Goal: Information Seeking & Learning: Check status

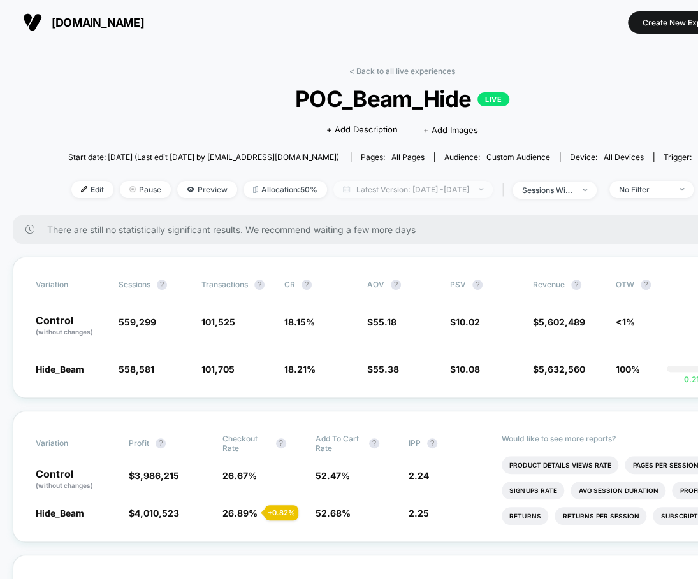
click at [471, 189] on span "Latest Version: Sep 8, 2025 - Sep 9, 2025" at bounding box center [412, 189] width 159 height 17
select select "*"
select select "****"
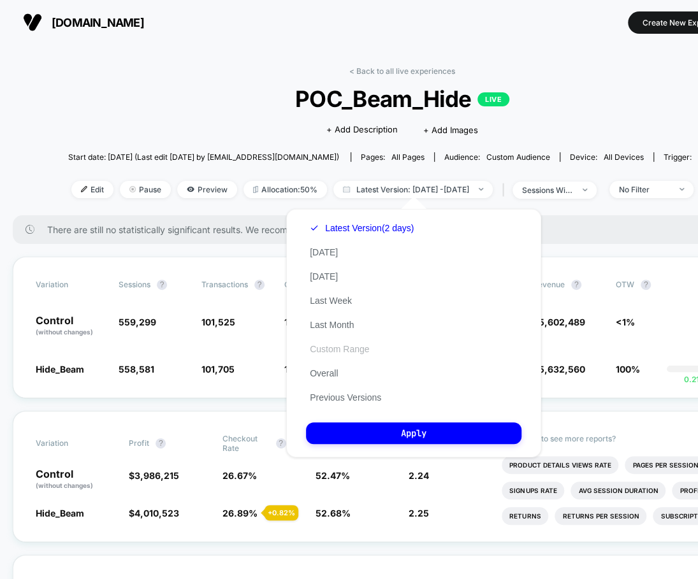
click at [334, 349] on button "Custom Range" at bounding box center [339, 348] width 67 height 11
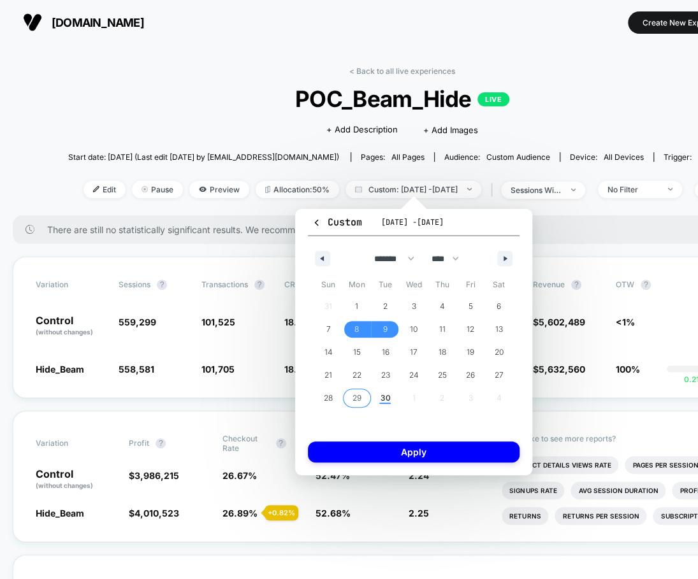
click at [361, 403] on span "29" at bounding box center [356, 398] width 9 height 23
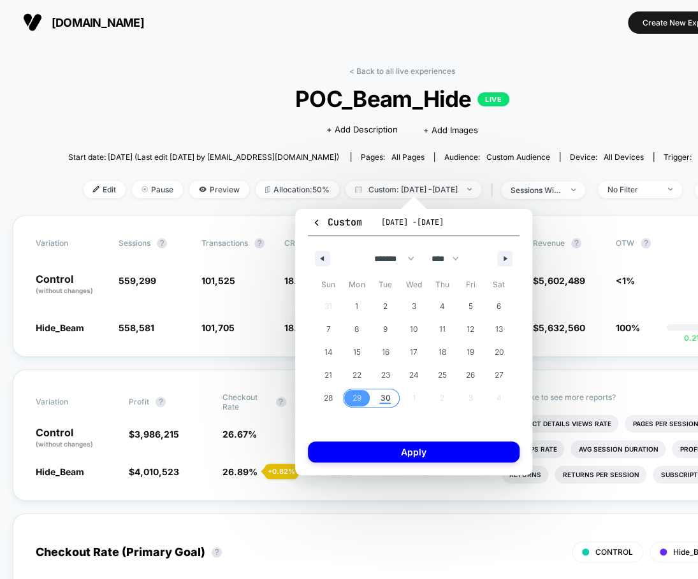
click at [386, 403] on span "30" at bounding box center [385, 398] width 10 height 23
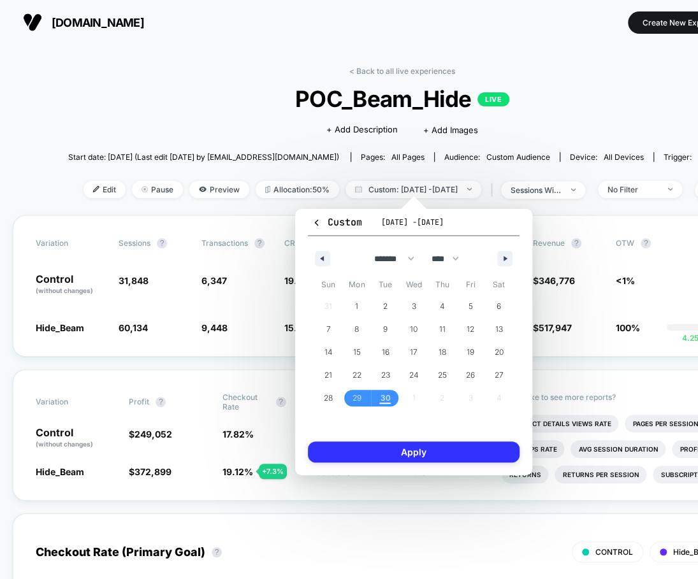
click at [382, 459] on button "Apply" at bounding box center [414, 452] width 212 height 21
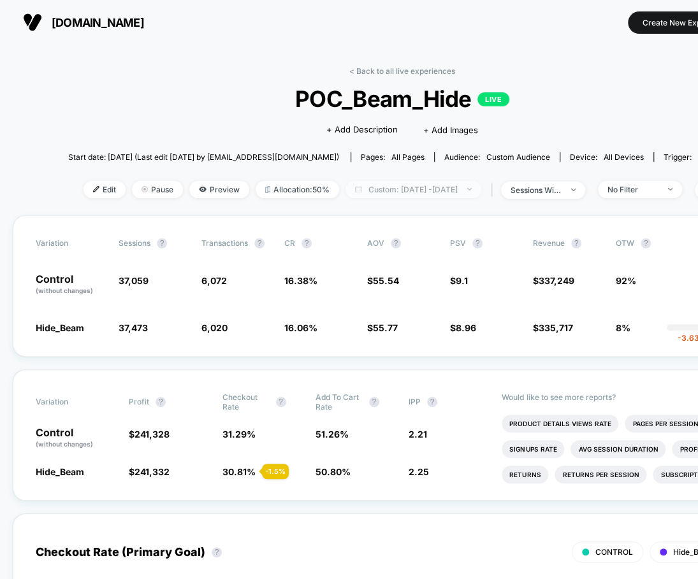
click at [457, 183] on span "Custom: Sep 29, 2025 - Sep 30, 2025" at bounding box center [413, 189] width 136 height 17
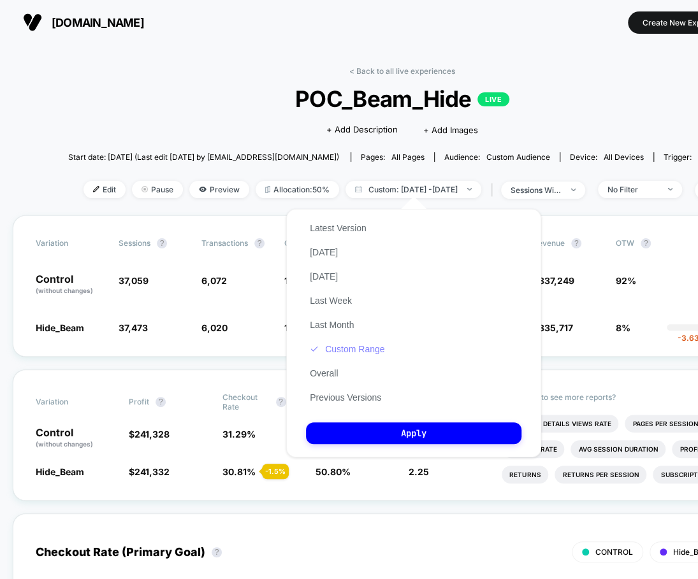
click at [365, 351] on button "Custom Range" at bounding box center [347, 348] width 82 height 11
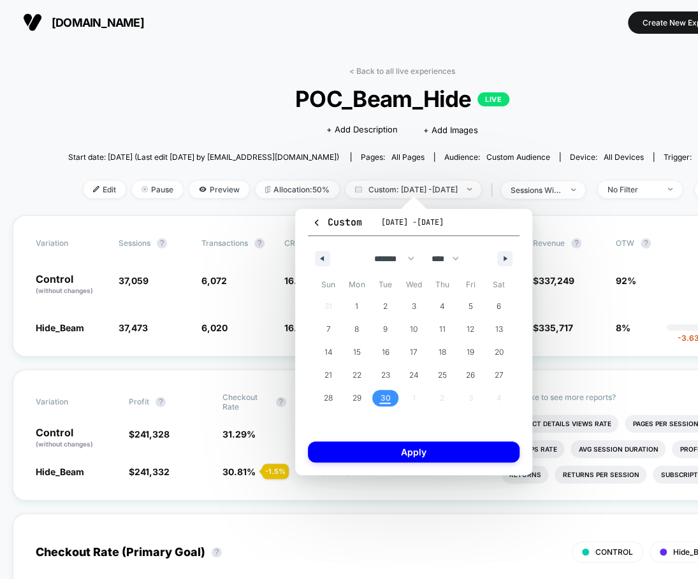
click at [390, 399] on span "30" at bounding box center [385, 398] width 10 height 23
click at [392, 449] on button "Apply" at bounding box center [414, 452] width 212 height 21
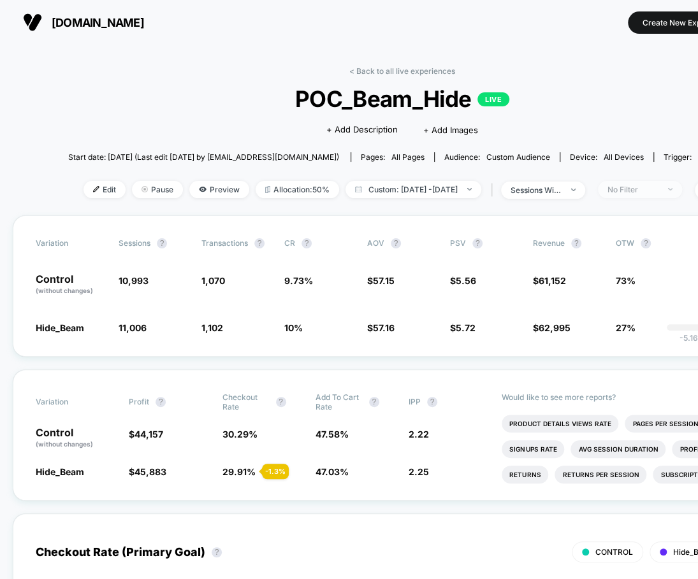
click at [658, 187] on div "No Filter" at bounding box center [632, 190] width 51 height 10
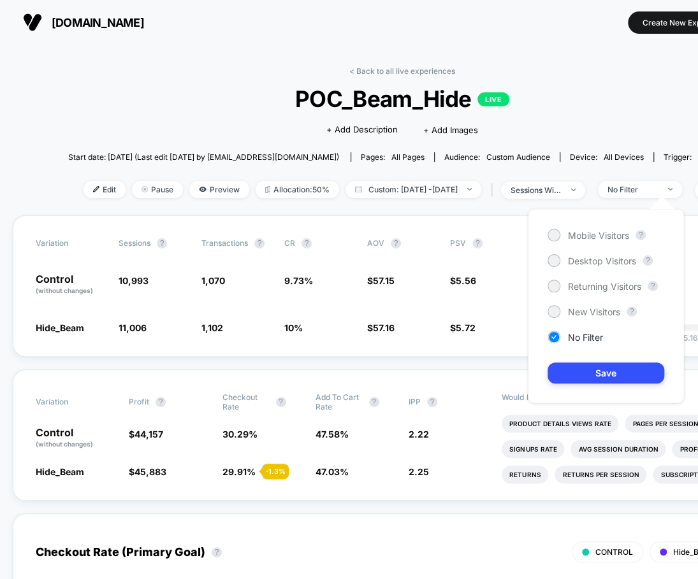
click at [584, 244] on div "Mobile Visitors ? Desktop Visitors ? Returning Visitors ? New Visitors ? No Fil…" at bounding box center [606, 306] width 156 height 194
click at [581, 238] on span "Mobile Visitors" at bounding box center [598, 235] width 61 height 11
click at [592, 365] on button "Save" at bounding box center [605, 373] width 117 height 21
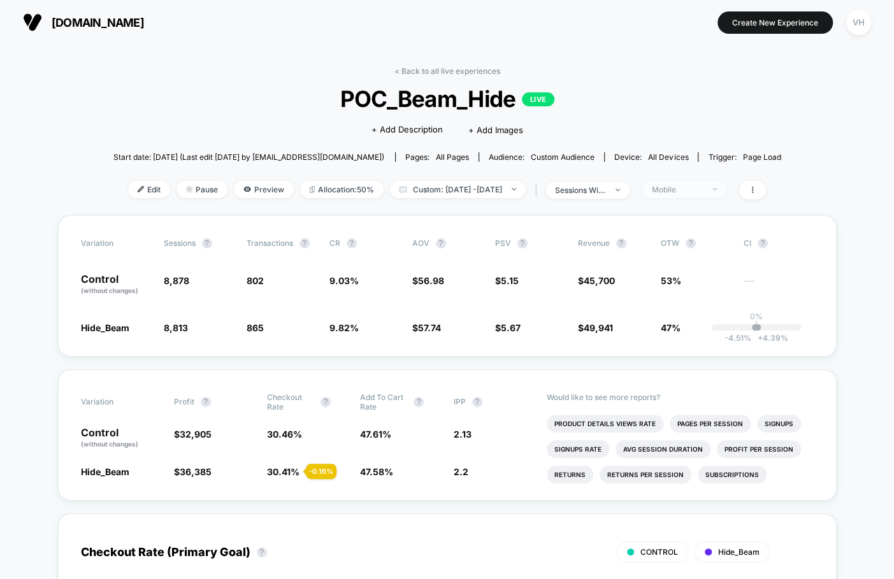
click at [697, 193] on span "Mobile" at bounding box center [684, 189] width 84 height 17
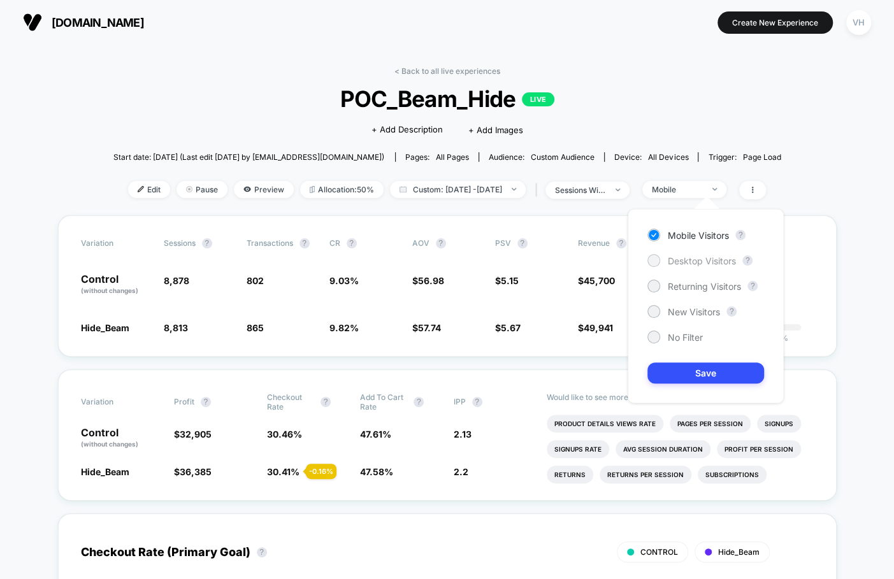
click at [697, 255] on span "Desktop Visitors" at bounding box center [702, 260] width 68 height 11
click at [697, 377] on button "Save" at bounding box center [705, 373] width 117 height 21
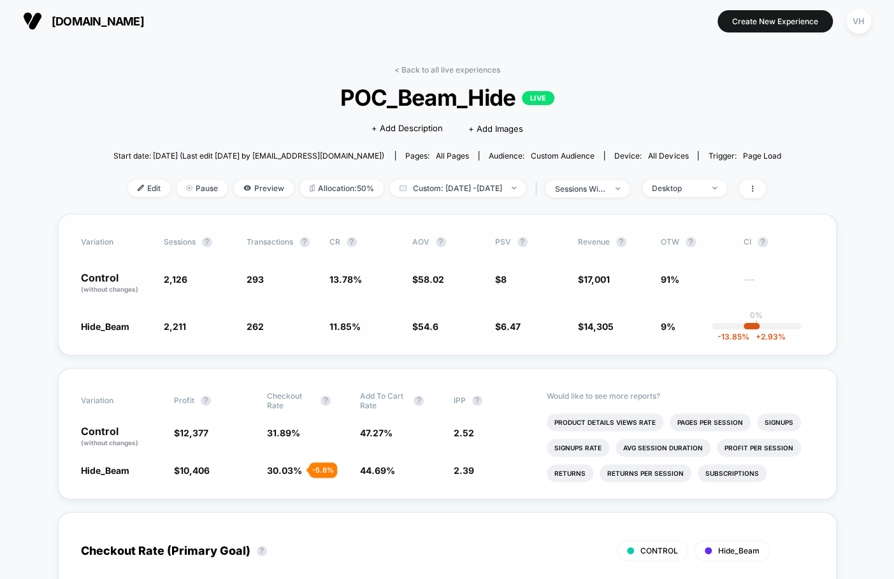
scroll to position [3, 0]
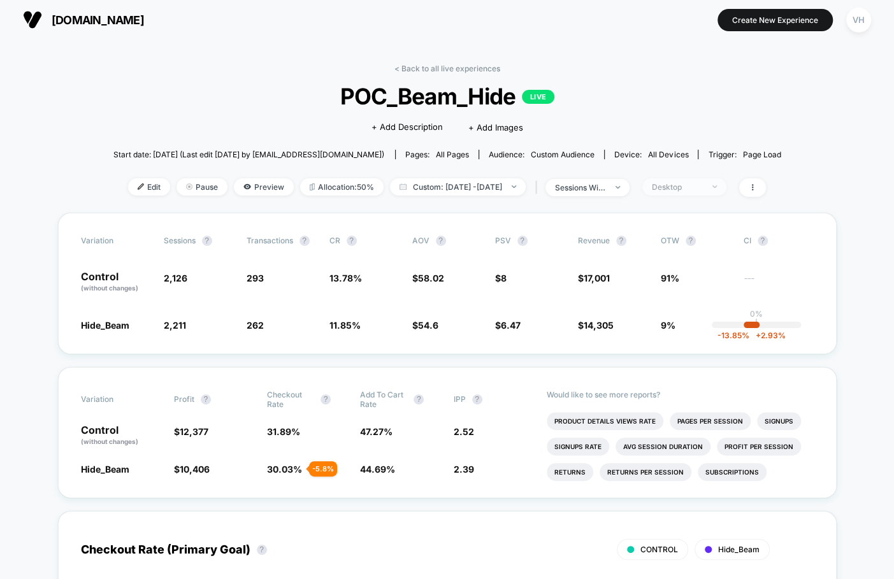
click at [697, 180] on span "Desktop" at bounding box center [684, 186] width 84 height 17
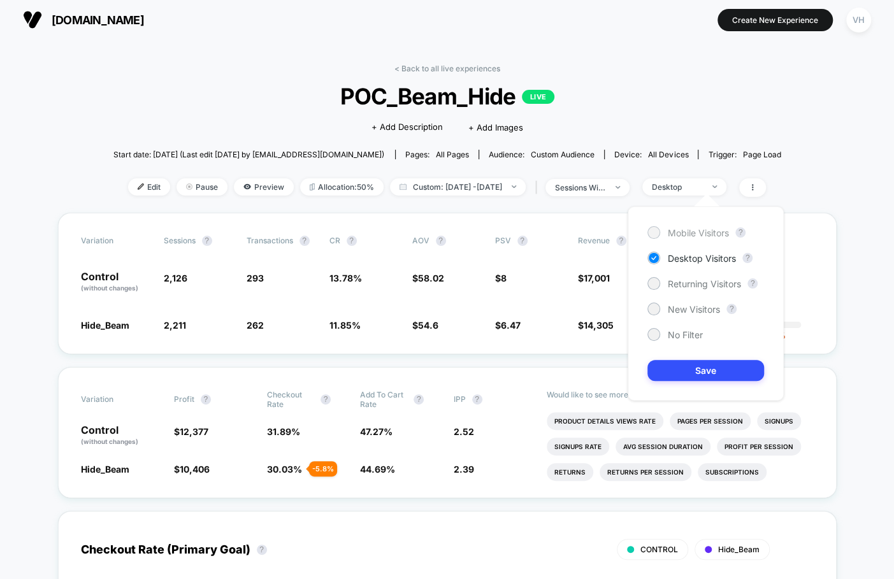
click at [697, 234] on span "Mobile Visitors" at bounding box center [698, 232] width 61 height 11
click at [512, 247] on div "Variation Sessions ? Transactions ? CR ? AOV ? PSV ? Revenue ? OTW ? CI ? Contr…" at bounding box center [447, 283] width 779 height 141
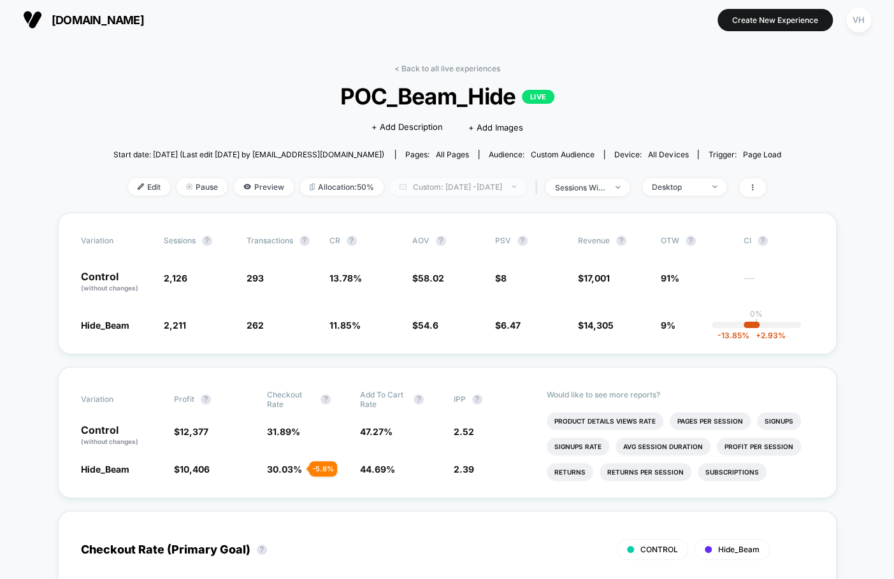
click at [477, 178] on span "Custom: Sep 30, 2025 - Sep 30, 2025" at bounding box center [458, 186] width 136 height 17
select select "*"
select select "****"
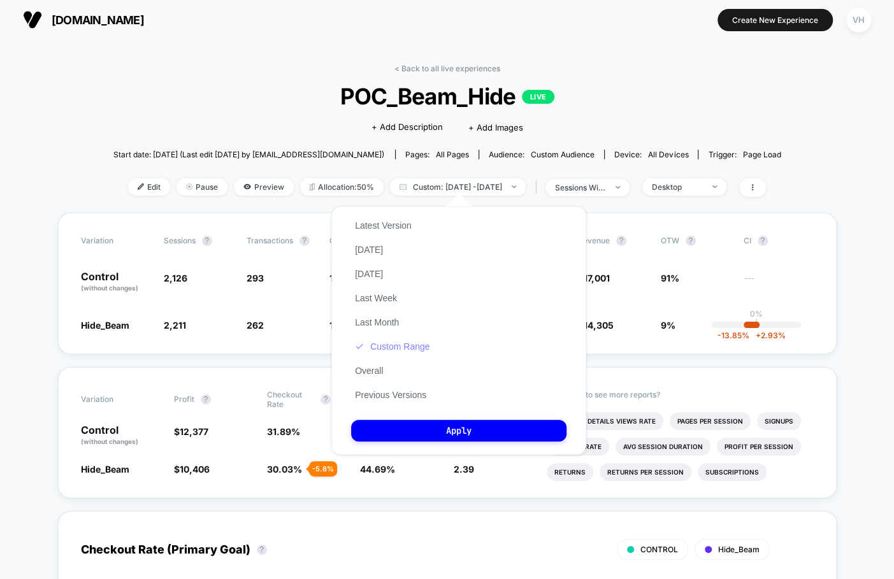
click at [392, 341] on button "Custom Range" at bounding box center [392, 346] width 82 height 11
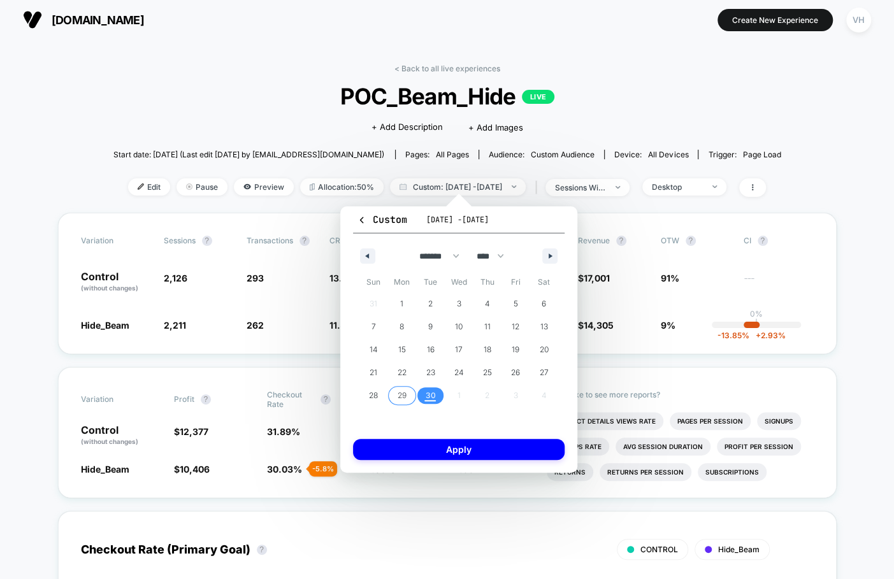
click at [408, 404] on button "29" at bounding box center [402, 395] width 29 height 23
click at [428, 404] on span "30" at bounding box center [430, 395] width 10 height 23
click at [432, 464] on div "Custom Sep 30, 2025 - Sep 30, 2025 ******* ******** ***** ***** *** **** **** *…" at bounding box center [458, 339] width 237 height 266
click at [432, 445] on button "Apply" at bounding box center [459, 449] width 212 height 21
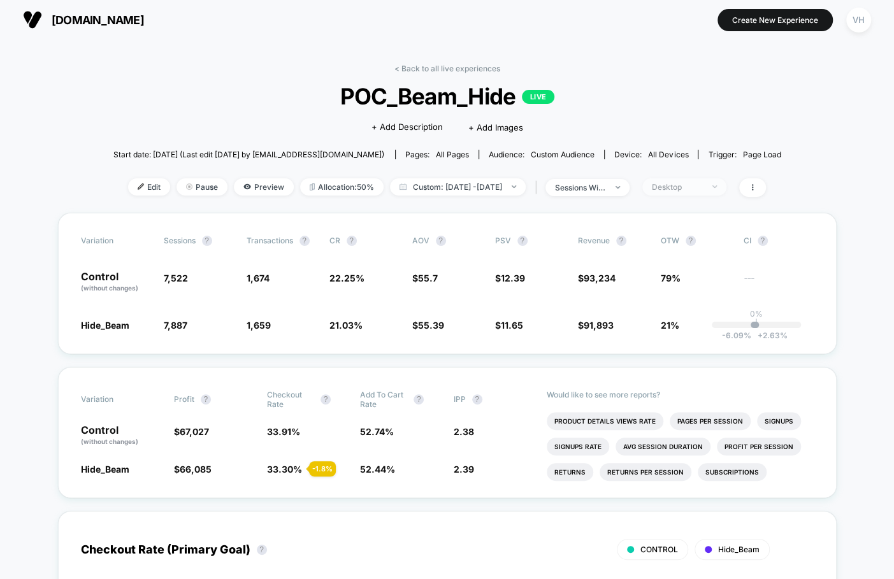
click at [690, 185] on div "Desktop" at bounding box center [677, 187] width 51 height 10
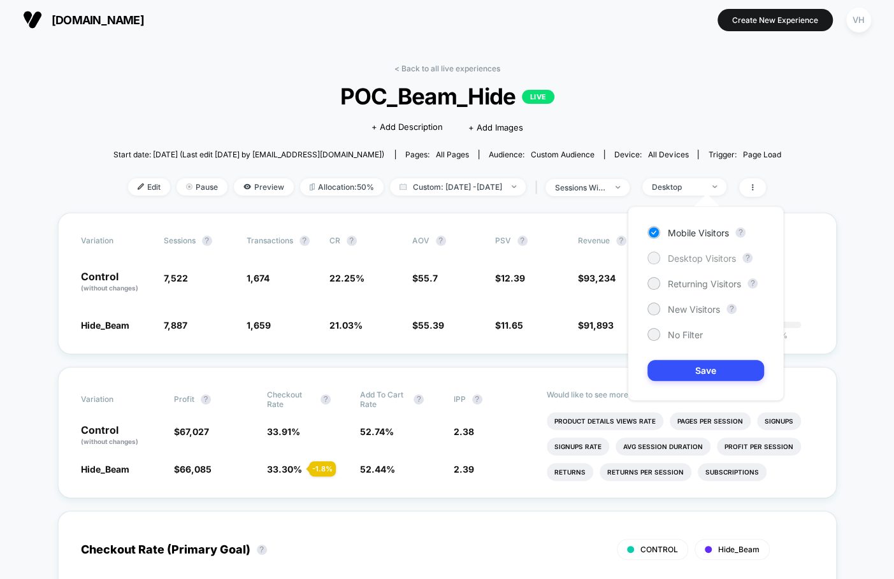
click at [660, 259] on div "Desktop Visitors" at bounding box center [691, 258] width 89 height 13
click at [675, 375] on button "Save" at bounding box center [705, 370] width 117 height 21
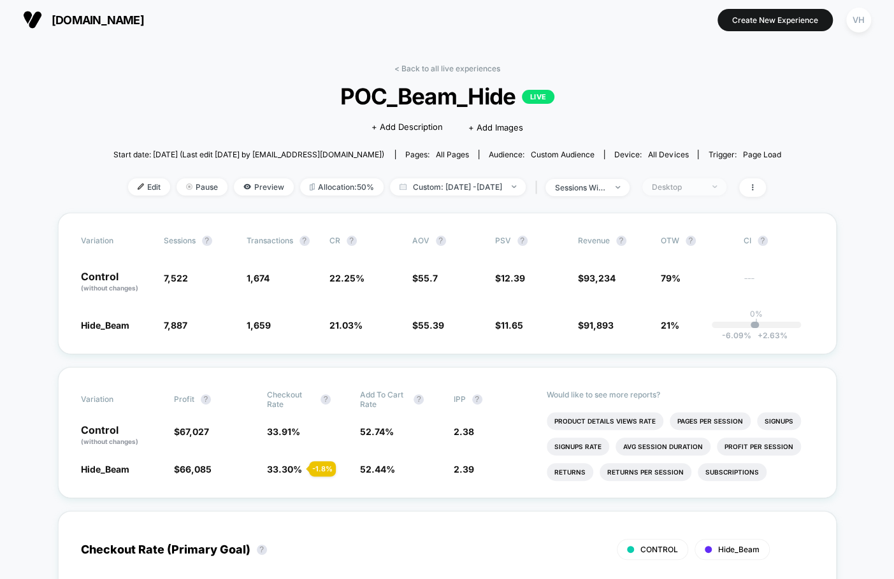
click at [697, 183] on div "Desktop" at bounding box center [677, 187] width 51 height 10
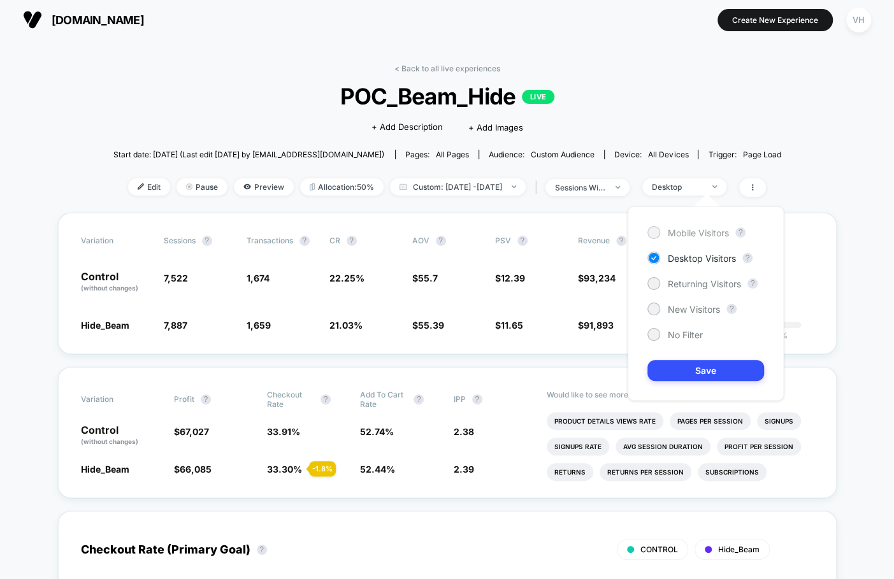
click at [689, 234] on span "Mobile Visitors" at bounding box center [698, 232] width 61 height 11
click at [681, 375] on button "Save" at bounding box center [705, 370] width 117 height 21
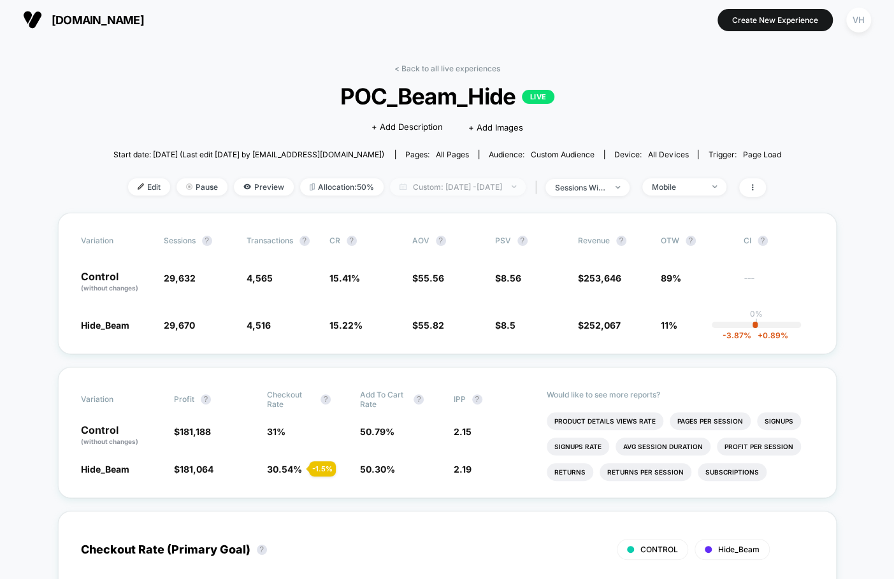
click at [505, 185] on span "Custom: Sep 29, 2025 - Sep 30, 2025" at bounding box center [458, 186] width 136 height 17
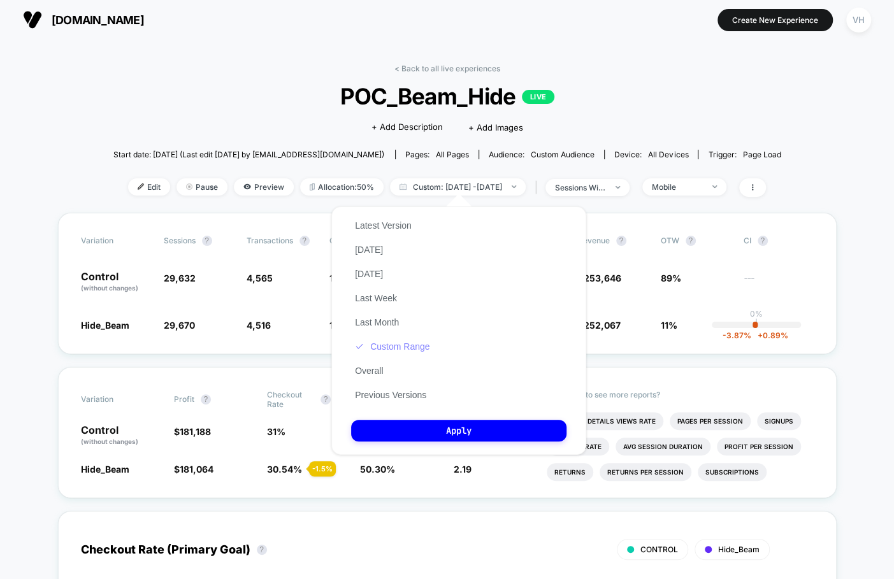
click at [393, 349] on button "Custom Range" at bounding box center [392, 346] width 82 height 11
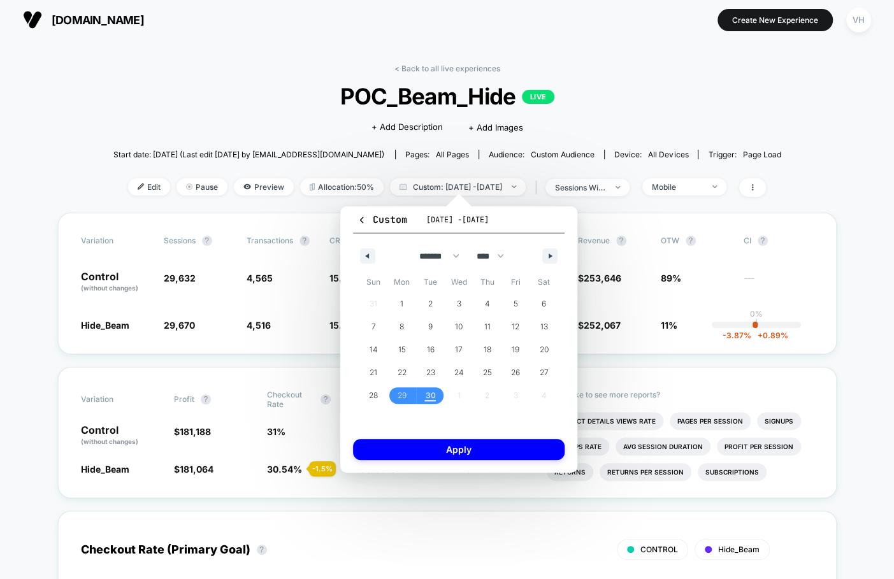
click at [402, 406] on span "29" at bounding box center [402, 395] width 9 height 23
click at [401, 403] on span "29" at bounding box center [402, 395] width 9 height 23
click at [414, 443] on button "Apply" at bounding box center [459, 449] width 212 height 21
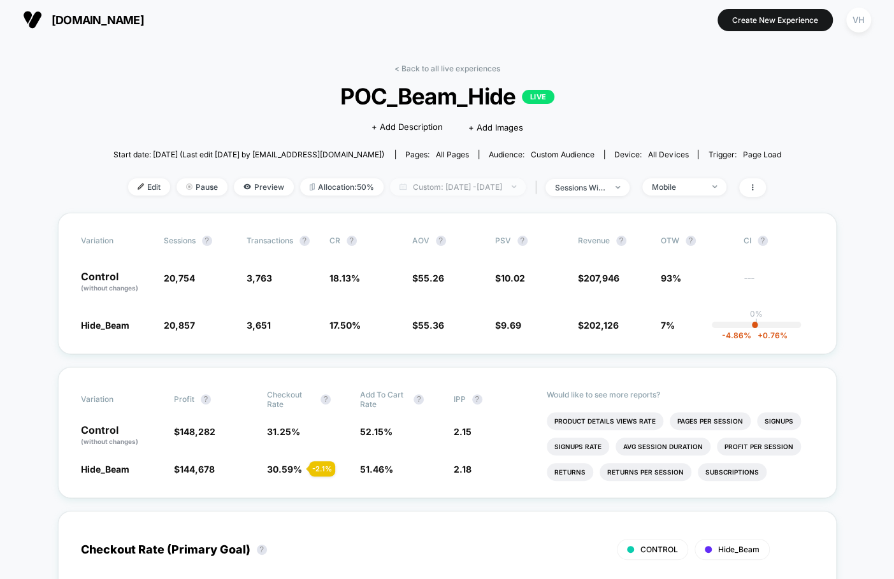
click at [447, 189] on span "Custom: Sep 29, 2025 - Sep 29, 2025" at bounding box center [458, 186] width 136 height 17
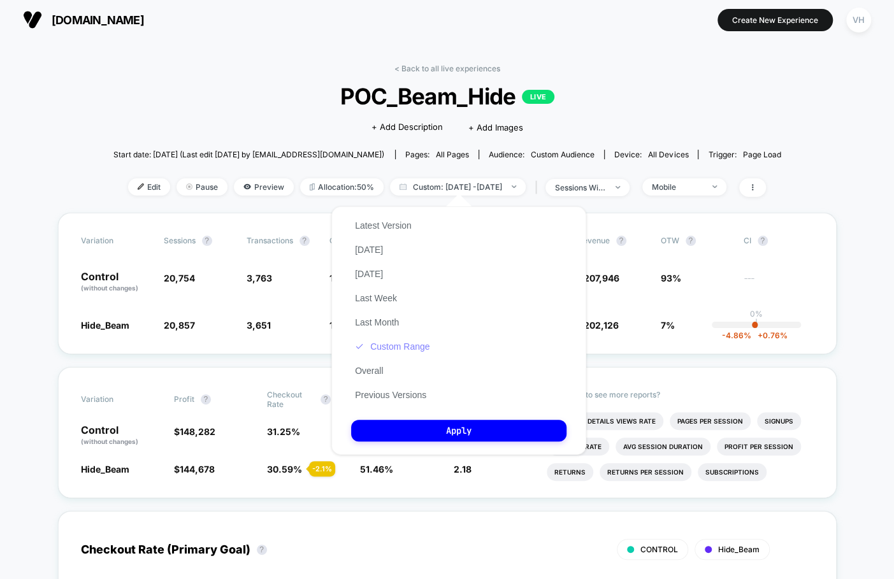
click at [398, 350] on button "Custom Range" at bounding box center [392, 346] width 82 height 11
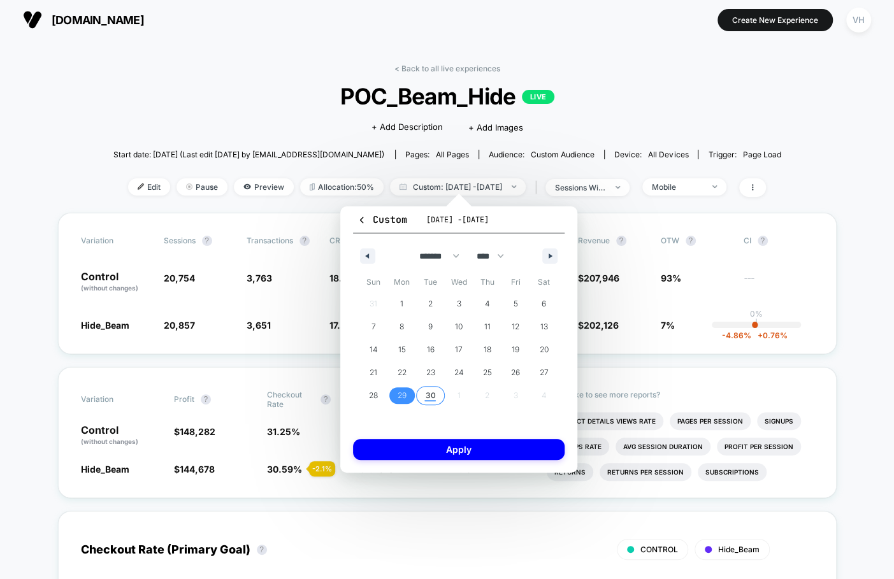
click at [429, 391] on span "30" at bounding box center [430, 395] width 10 height 23
click at [442, 451] on button "Apply" at bounding box center [459, 449] width 212 height 21
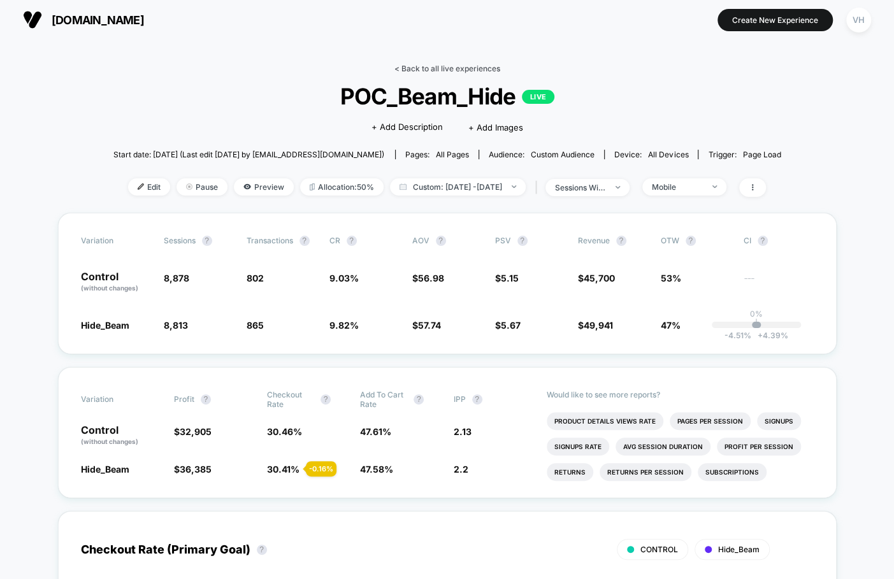
click at [452, 70] on link "< Back to all live experiences" at bounding box center [447, 69] width 106 height 10
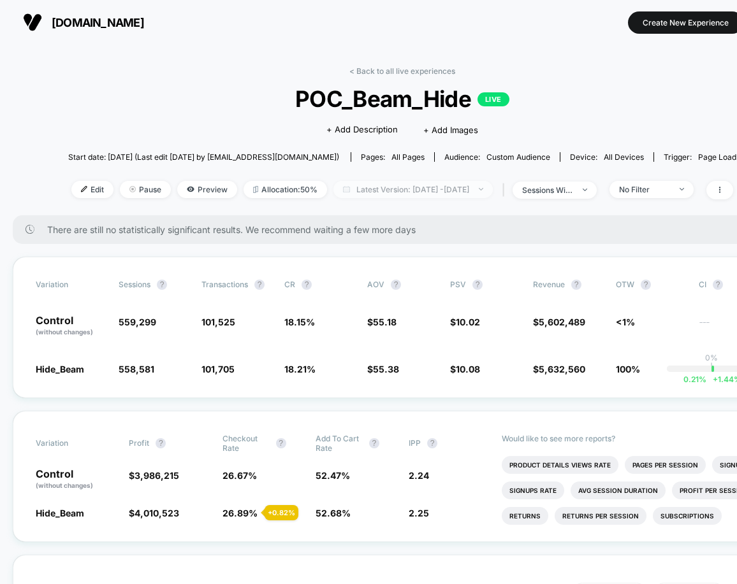
click at [456, 189] on span "Latest Version: Sep 8, 2025 - Sep 9, 2025" at bounding box center [412, 189] width 159 height 17
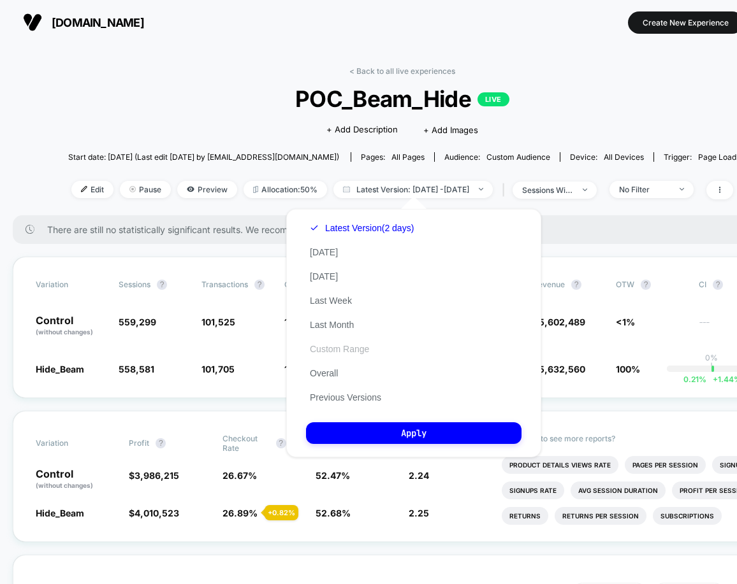
click at [358, 345] on button "Custom Range" at bounding box center [339, 348] width 67 height 11
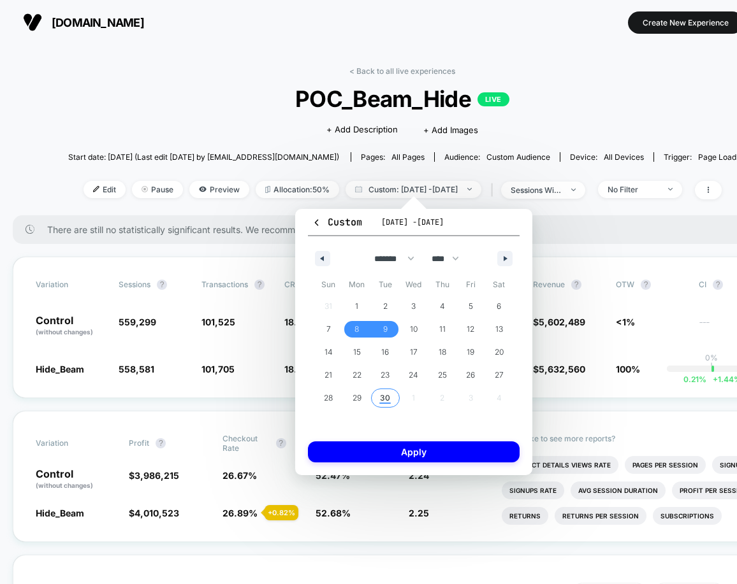
click at [381, 394] on span "30" at bounding box center [385, 398] width 10 height 23
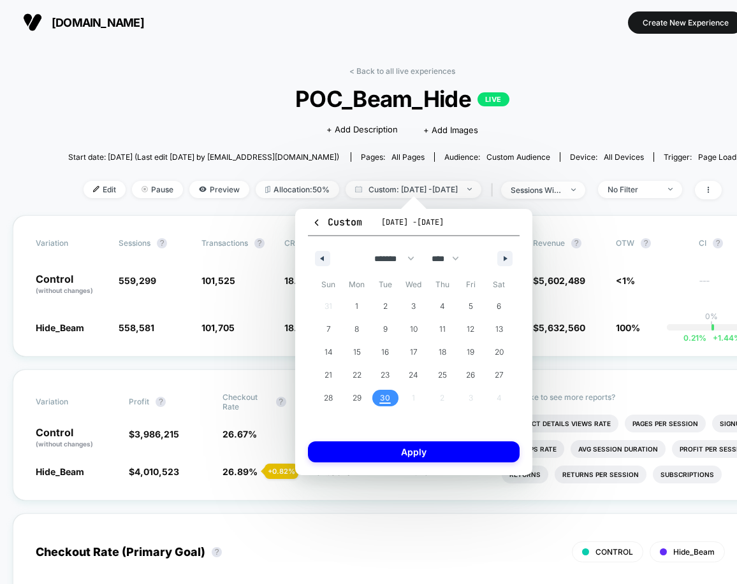
click at [381, 394] on span "30" at bounding box center [385, 398] width 10 height 23
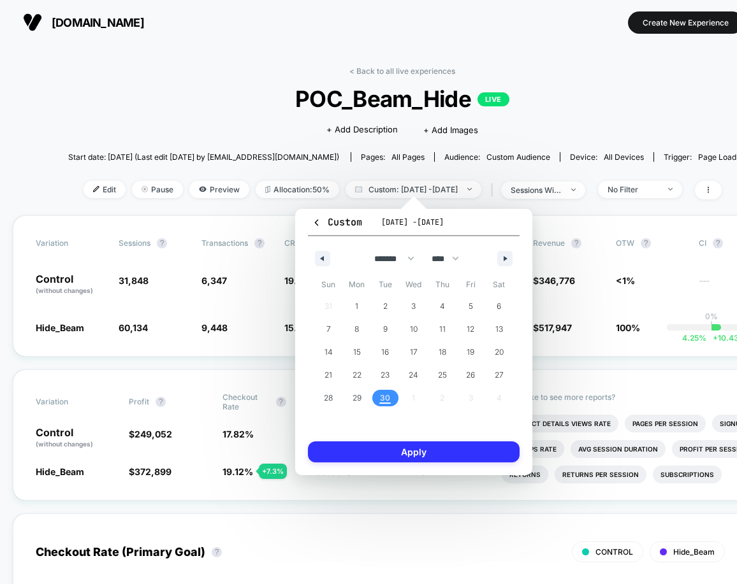
click at [396, 446] on button "Apply" at bounding box center [414, 452] width 212 height 21
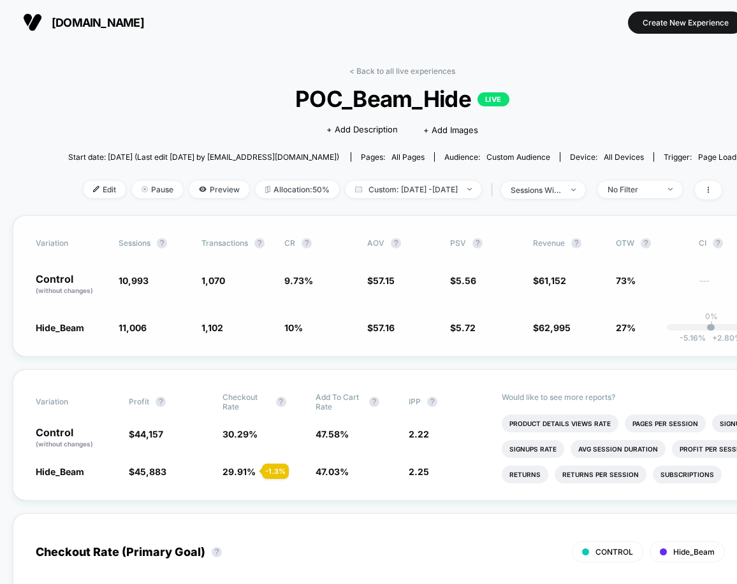
click at [440, 332] on div "Variation Sessions ? Transactions ? CR ? AOV ? PSV ? Revenue ? OTW ? CI ? Contr…" at bounding box center [402, 285] width 779 height 141
click at [469, 181] on span "Custom: Sep 30, 2025 - Sep 30, 2025" at bounding box center [413, 189] width 136 height 17
select select "*"
select select "****"
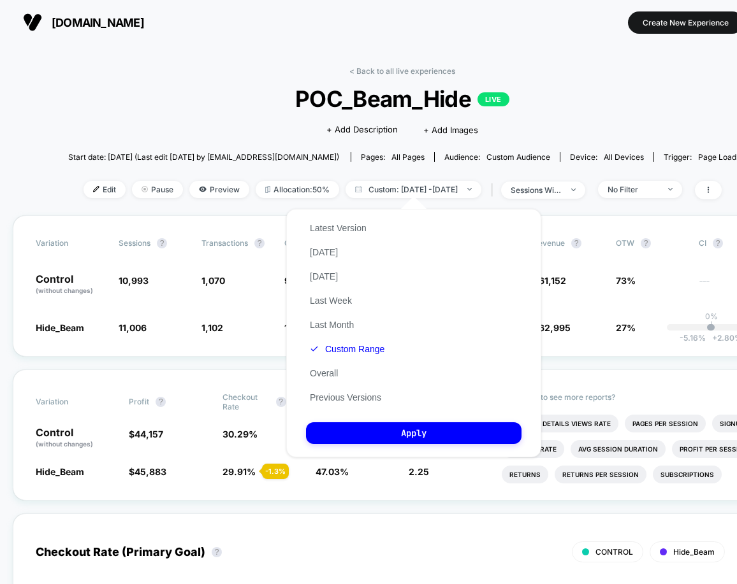
click at [330, 347] on button "Custom Range" at bounding box center [347, 348] width 82 height 11
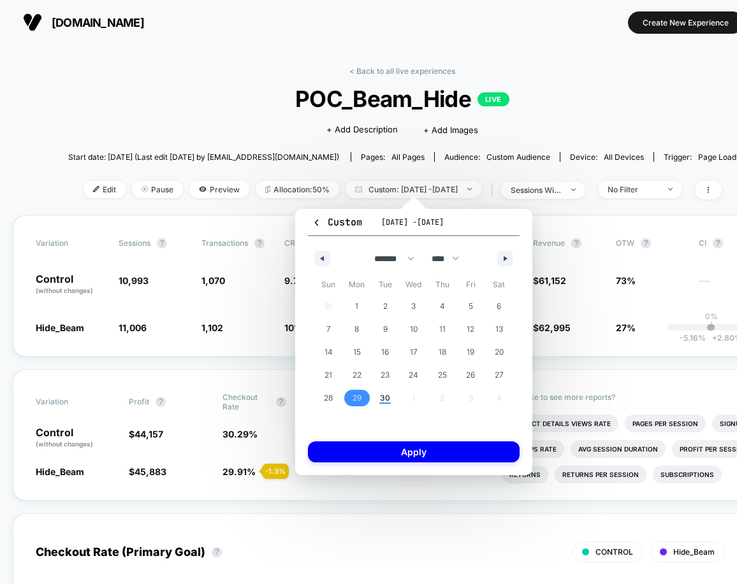
click at [359, 403] on span "29" at bounding box center [356, 398] width 9 height 23
click at [380, 403] on span "30" at bounding box center [385, 398] width 10 height 23
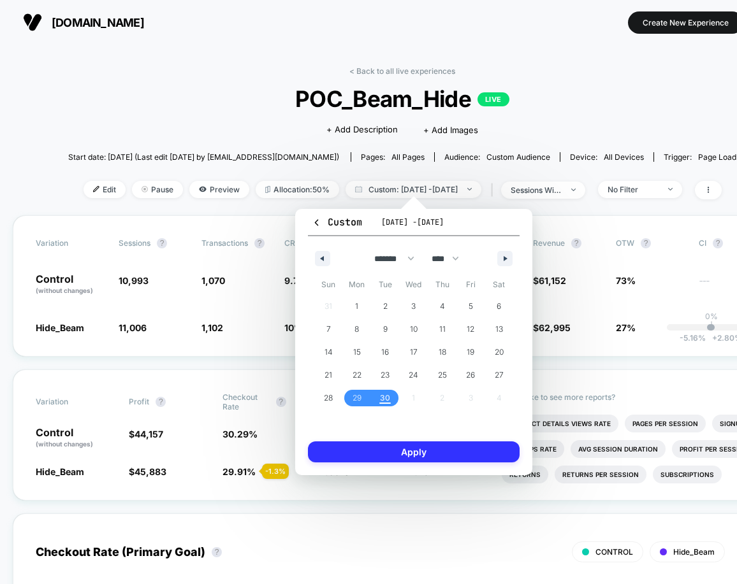
click at [380, 461] on button "Apply" at bounding box center [414, 452] width 212 height 21
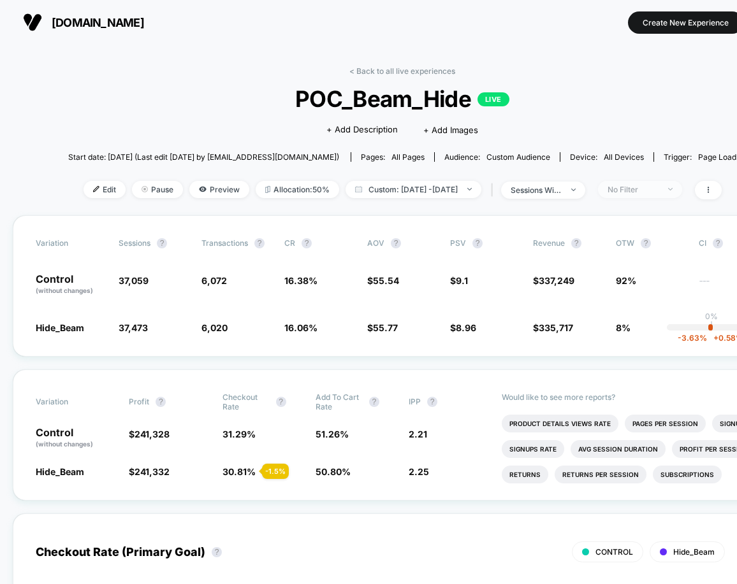
click at [647, 192] on div "No Filter" at bounding box center [632, 190] width 51 height 10
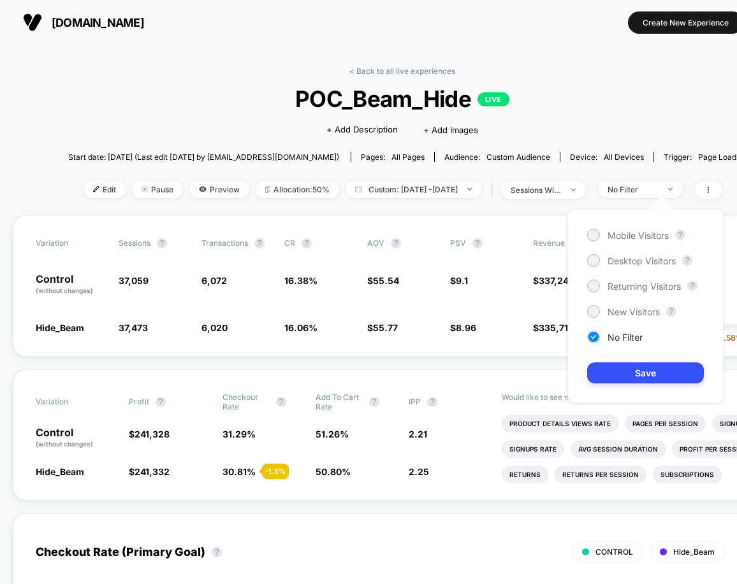
drag, startPoint x: 613, startPoint y: 256, endPoint x: 613, endPoint y: 356, distance: 99.4
click at [613, 264] on span "Desktop Visitors" at bounding box center [641, 260] width 68 height 11
click at [628, 370] on button "Save" at bounding box center [645, 373] width 117 height 21
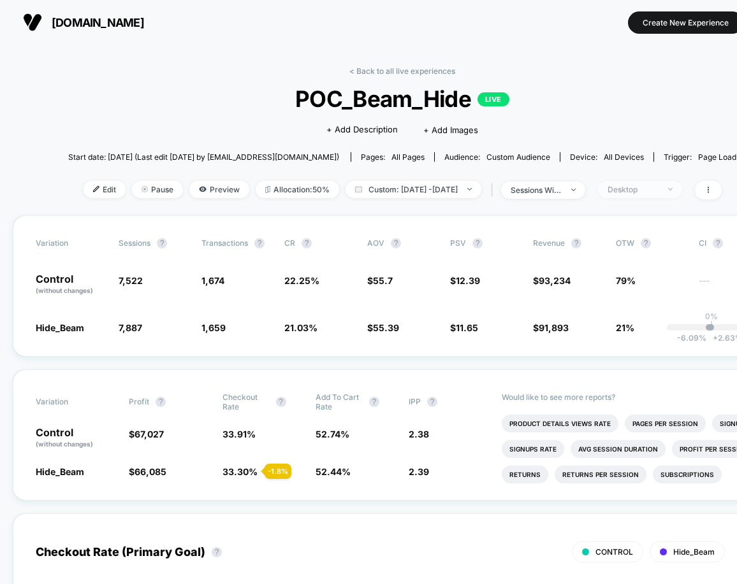
click at [657, 193] on span "Desktop" at bounding box center [640, 189] width 84 height 17
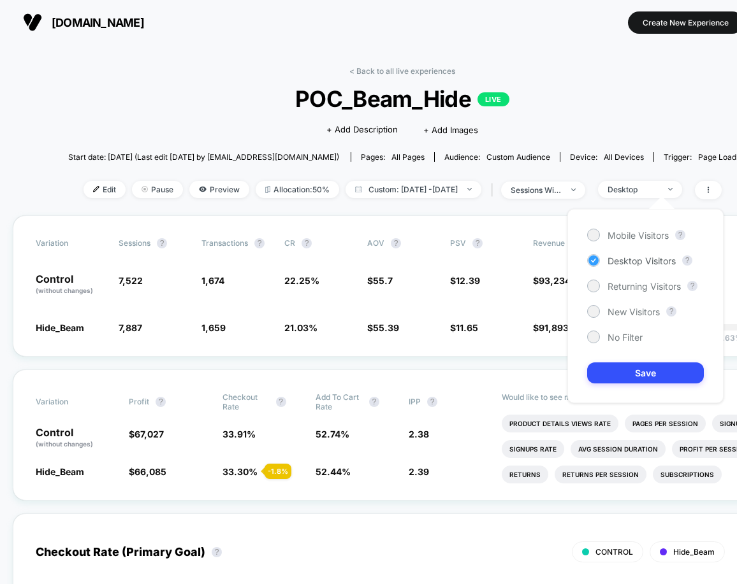
drag, startPoint x: 621, startPoint y: 240, endPoint x: 621, endPoint y: 255, distance: 15.9
click at [621, 240] on span "Mobile Visitors" at bounding box center [637, 235] width 61 height 11
click at [622, 378] on button "Save" at bounding box center [645, 373] width 117 height 21
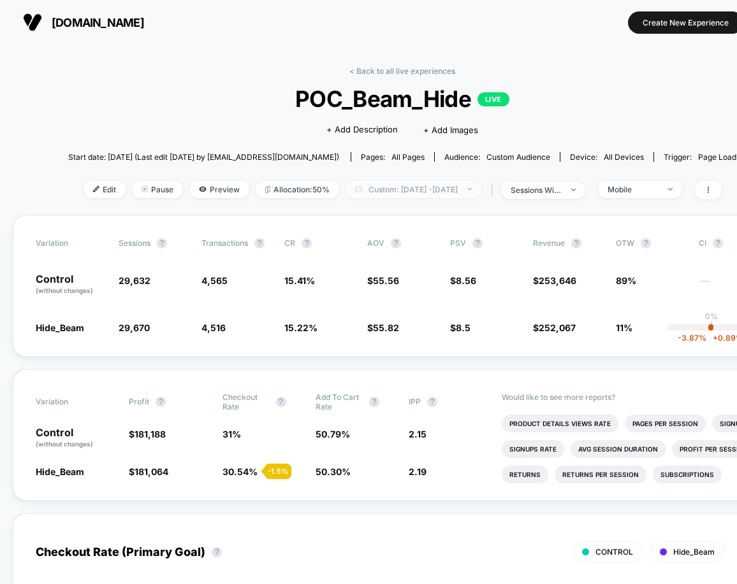
click at [465, 189] on span "Custom: Sep 29, 2025 - Sep 30, 2025" at bounding box center [413, 189] width 136 height 17
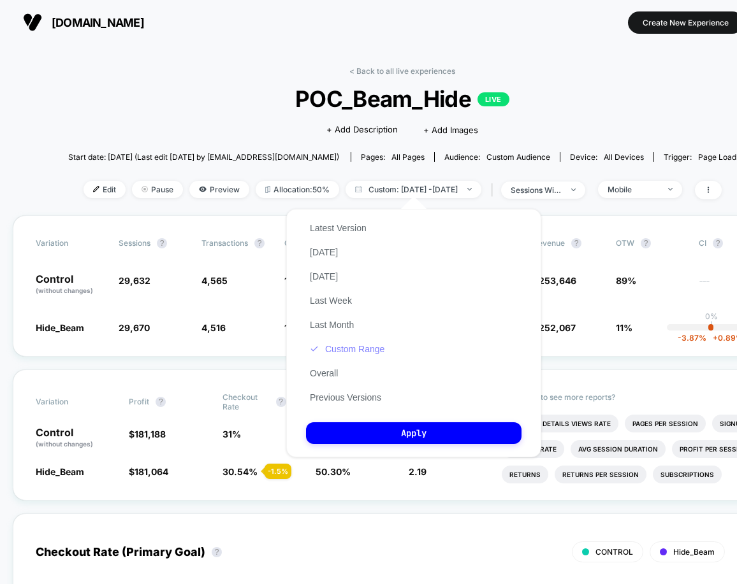
click at [362, 348] on button "Custom Range" at bounding box center [347, 348] width 82 height 11
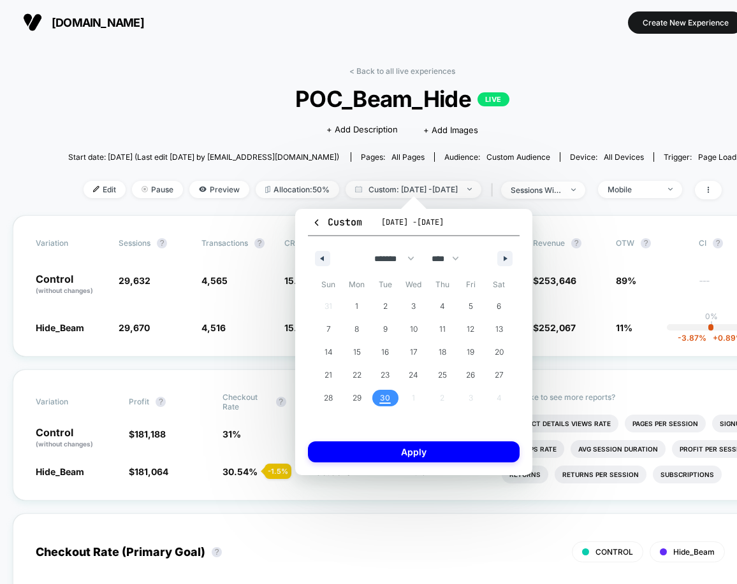
click at [377, 398] on span "30" at bounding box center [385, 398] width 29 height 17
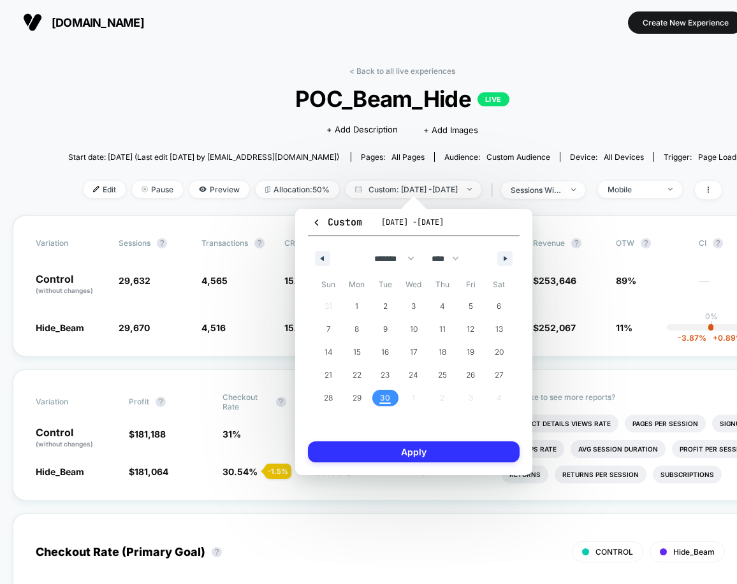
click at [378, 447] on button "Apply" at bounding box center [414, 452] width 212 height 21
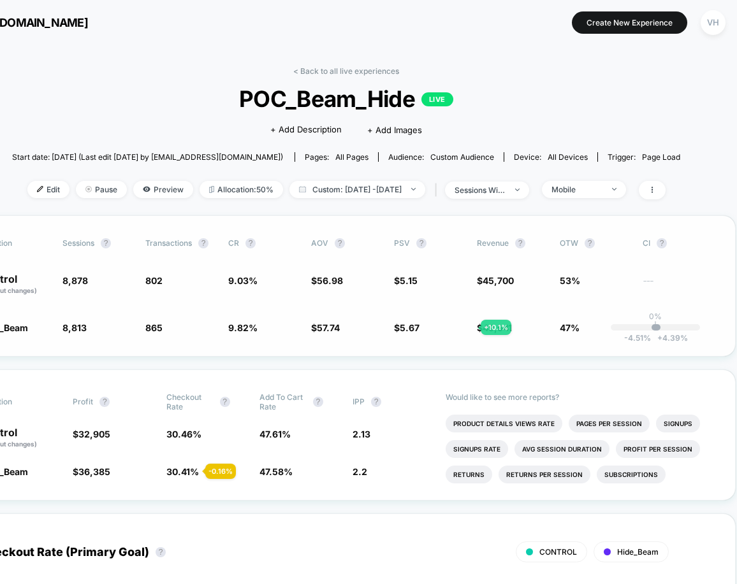
scroll to position [0, 67]
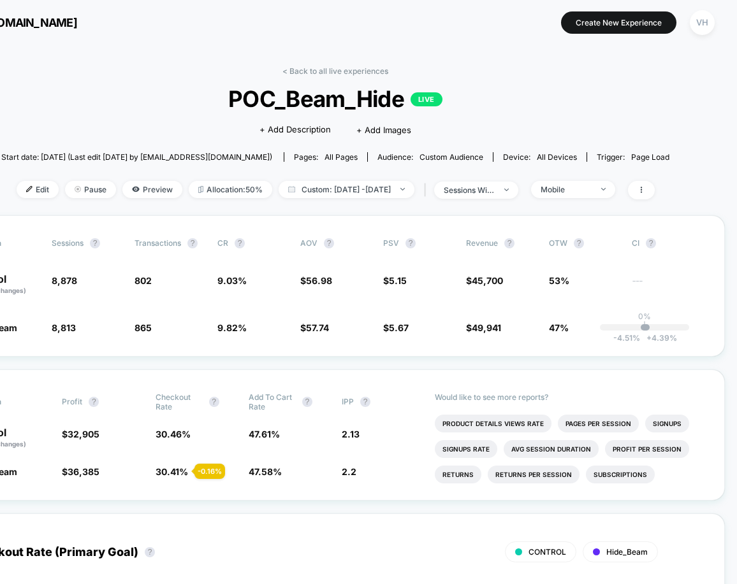
click at [364, 176] on div "< Back to all live experiences POC_Beam_Hide LIVE Click to edit experience deta…" at bounding box center [335, 140] width 668 height 149
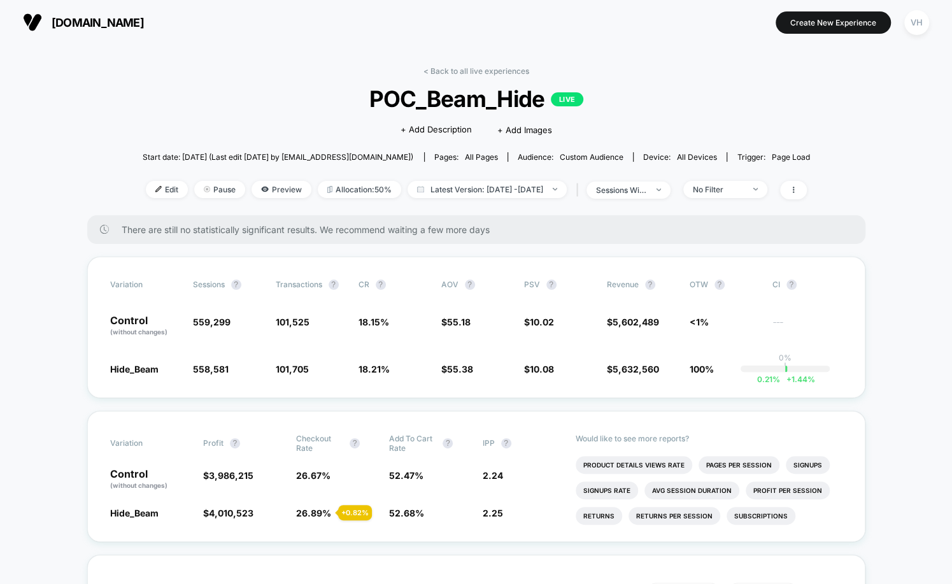
click at [523, 198] on div "Edit Pause Preview Allocation: 50% Latest Version: [DATE] - [DATE] | sessions w…" at bounding box center [477, 190] width 668 height 18
click at [517, 190] on span "Latest Version: [DATE] - [DATE]" at bounding box center [487, 189] width 159 height 17
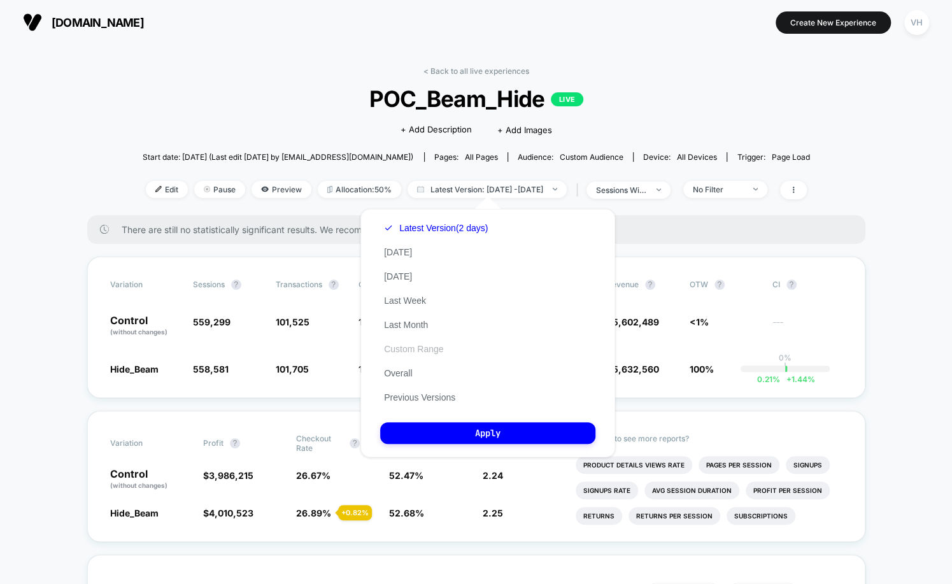
click at [407, 350] on button "Custom Range" at bounding box center [413, 348] width 67 height 11
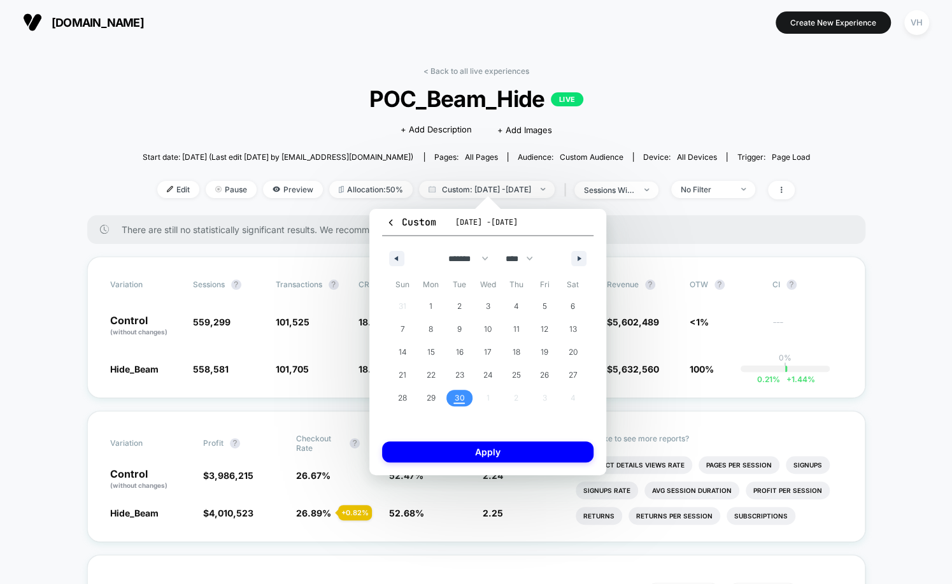
click at [458, 405] on span "30" at bounding box center [459, 398] width 10 height 23
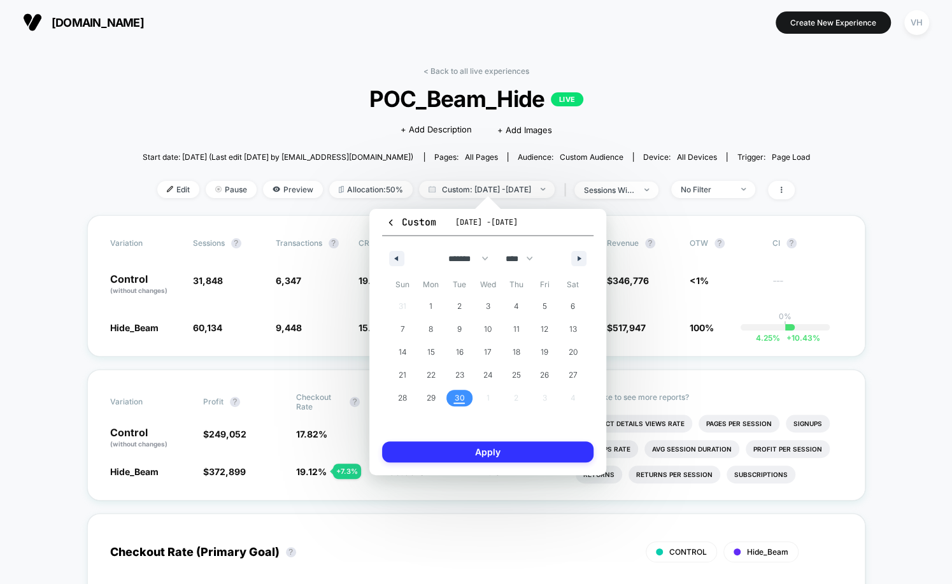
click at [470, 453] on button "Apply" at bounding box center [488, 452] width 212 height 21
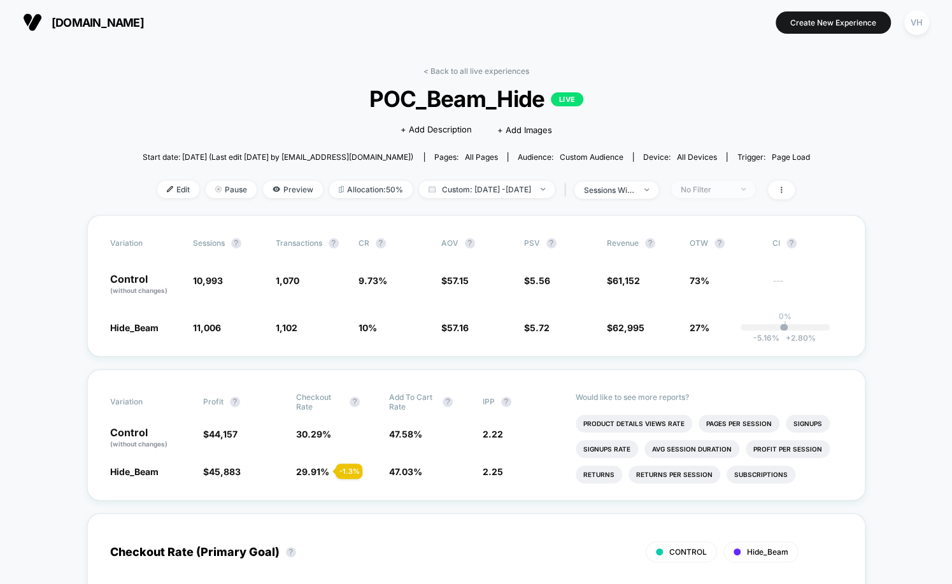
click at [749, 194] on span "No Filter" at bounding box center [714, 189] width 84 height 17
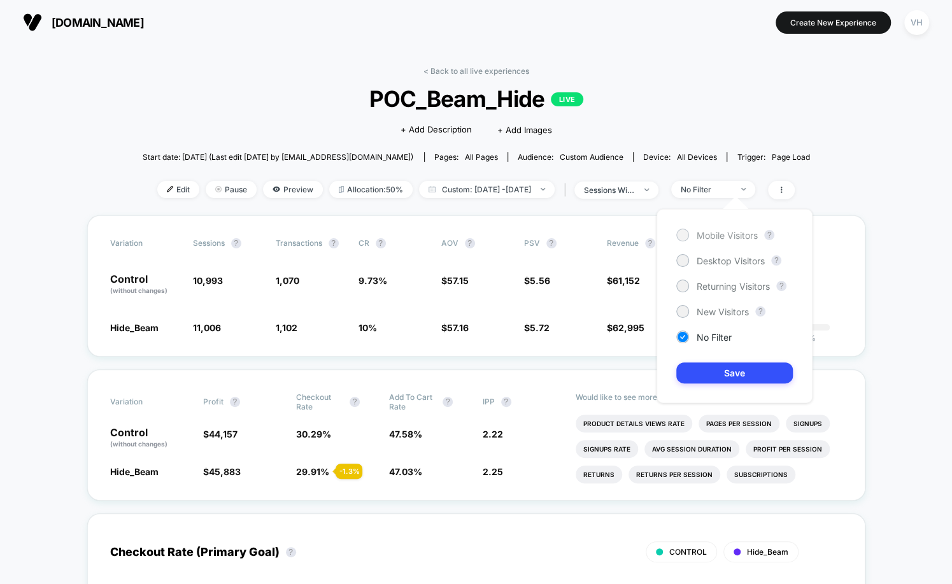
click at [708, 236] on span "Mobile Visitors" at bounding box center [727, 235] width 61 height 11
click at [701, 364] on button "Save" at bounding box center [735, 373] width 117 height 21
